Goal: Find specific fact: Find specific page/section

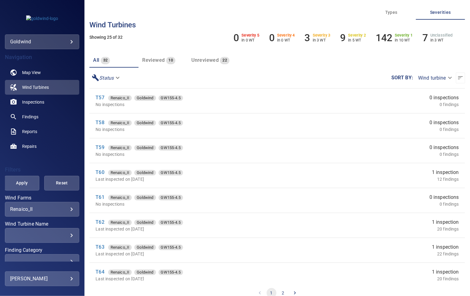
scroll to position [308, 0]
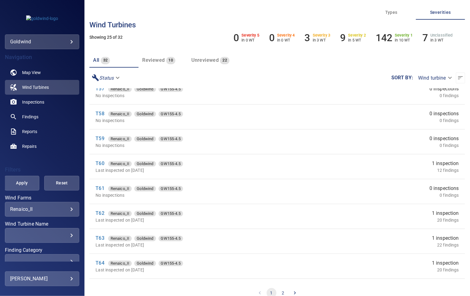
click at [281, 292] on button "2" at bounding box center [284, 293] width 10 height 10
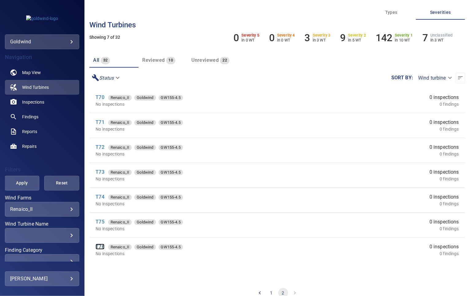
click at [101, 245] on link "T76" at bounding box center [100, 247] width 9 height 6
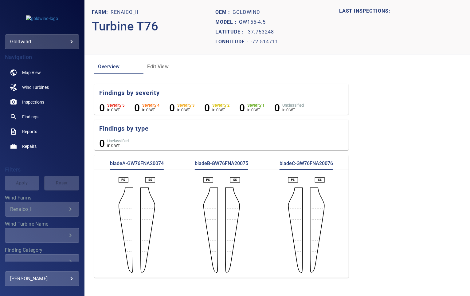
click at [142, 161] on p "bladeA-GW76FNA20074" at bounding box center [137, 165] width 54 height 10
copy p "GW76FNA20074"
click at [229, 164] on p "bladeB-GW76FNA20075" at bounding box center [222, 165] width 54 height 10
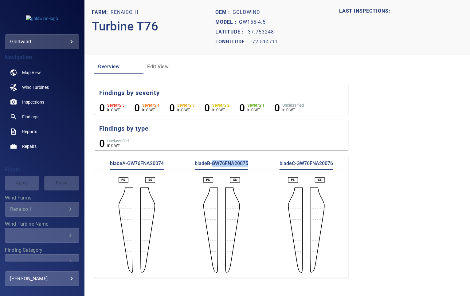
click at [229, 164] on p "bladeB-GW76FNA20075" at bounding box center [222, 165] width 54 height 10
copy p "GW76FNA20075"
click at [316, 164] on p "bladeC-GW76FNA20076" at bounding box center [307, 165] width 54 height 10
copy p "GW76FNA20076"
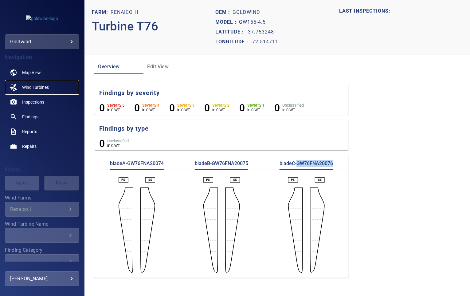
click at [37, 85] on span "Wind Turbines" at bounding box center [35, 87] width 27 height 6
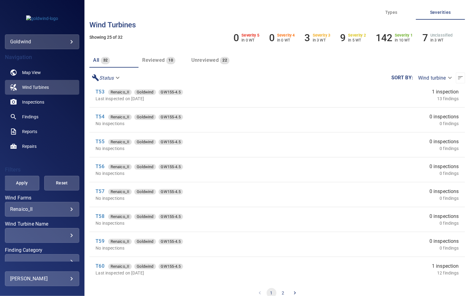
scroll to position [308, 0]
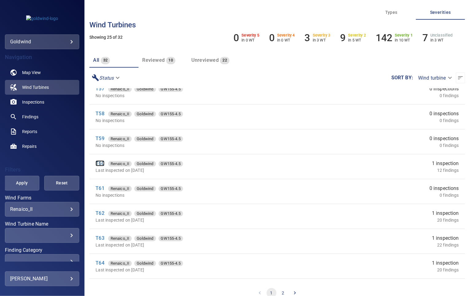
click at [99, 163] on link "T60" at bounding box center [100, 164] width 9 height 6
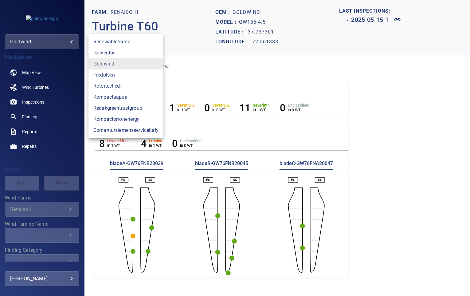
click at [34, 39] on body "**********" at bounding box center [235, 148] width 470 height 296
click at [56, 131] on div at bounding box center [235, 148] width 470 height 296
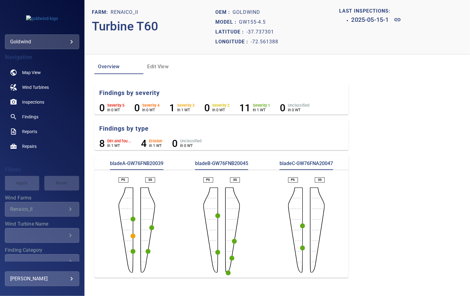
click at [26, 211] on div "Renaico_II" at bounding box center [38, 209] width 57 height 6
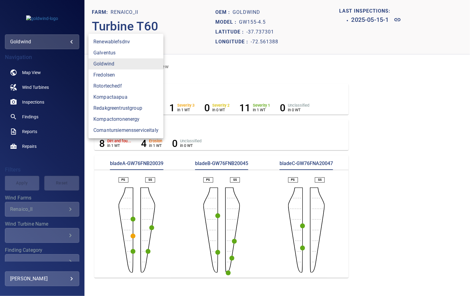
click at [66, 39] on body "**********" at bounding box center [235, 148] width 470 height 296
click at [99, 62] on link "goldwind" at bounding box center [126, 63] width 75 height 11
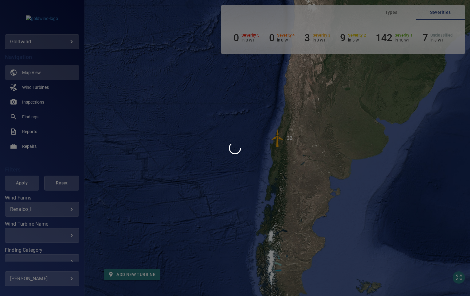
click at [22, 210] on div at bounding box center [235, 148] width 470 height 296
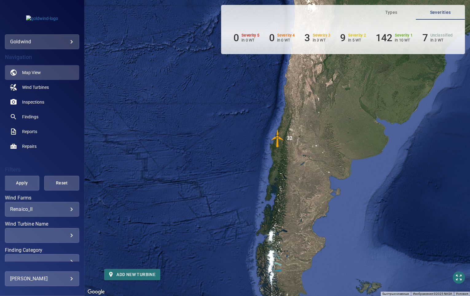
click at [33, 210] on body "**********" at bounding box center [235, 148] width 470 height 296
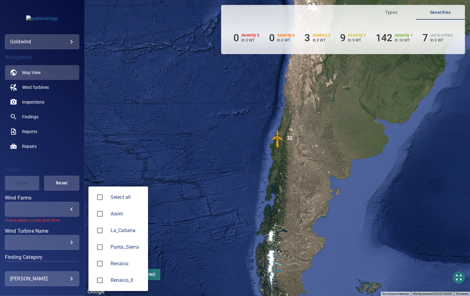
type input "*********"
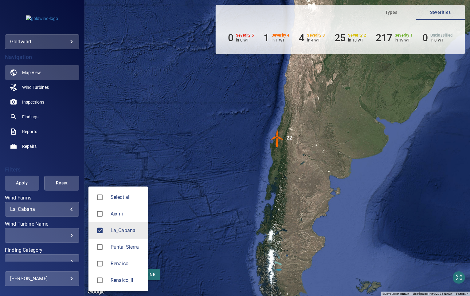
click at [68, 152] on div at bounding box center [235, 148] width 470 height 296
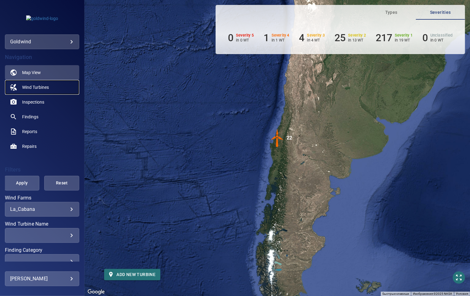
click at [39, 88] on span "Wind Turbines" at bounding box center [35, 87] width 27 height 6
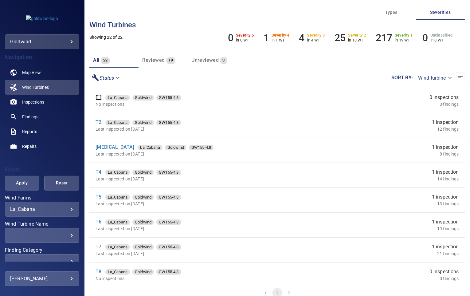
click at [99, 98] on link "T1" at bounding box center [99, 97] width 6 height 6
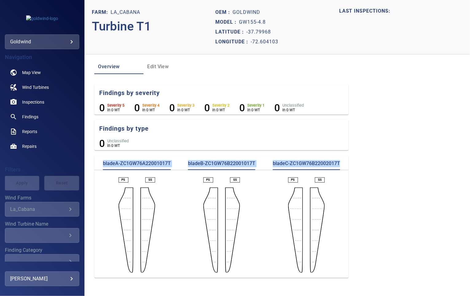
drag, startPoint x: 343, startPoint y: 165, endPoint x: 93, endPoint y: 164, distance: 250.6
click at [93, 164] on section "Farm: La_Cabana Turbine T1 Oem : Goldwind Model : GW155-4.8 [GEOGRAPHIC_DATA] L…" at bounding box center [278, 148] width 386 height 296
copy div "bladeA-ZC1GW76A22001017T bladeB-ZC1GW76B22001017T bladeC-ZC1GW76B22002017T"
